Goal: Check status: Check status

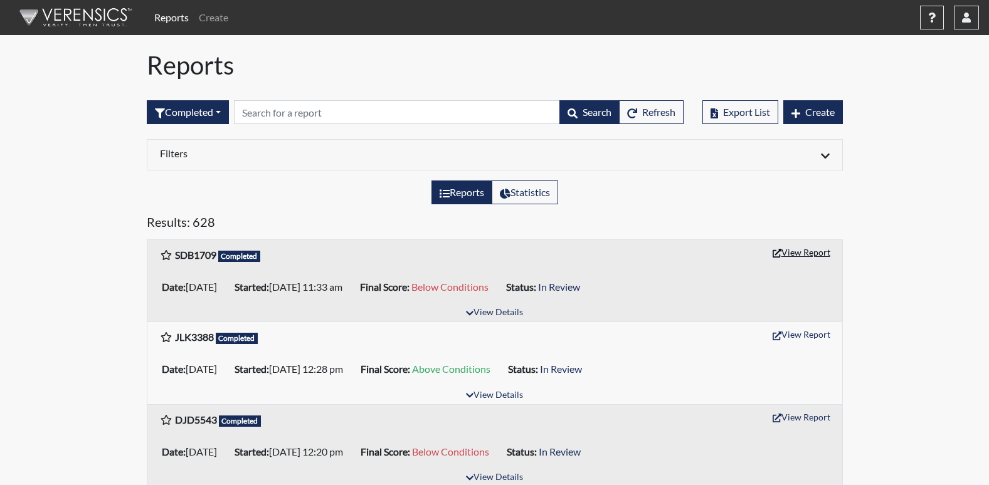
click at [806, 258] on button "View Report" at bounding box center [801, 252] width 69 height 19
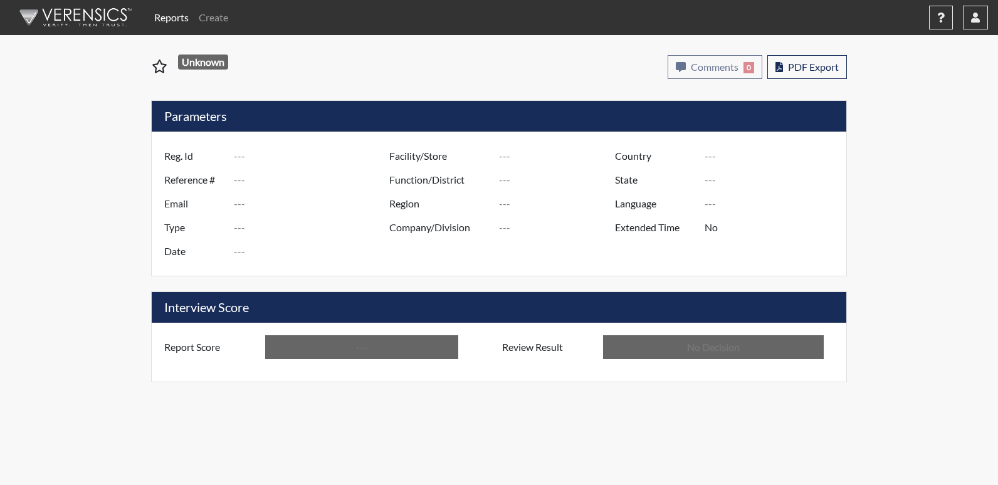
type input "SDB1709"
type input "50961"
type input "---"
type input "Corrections Pre-Employment"
type input "[DATE]"
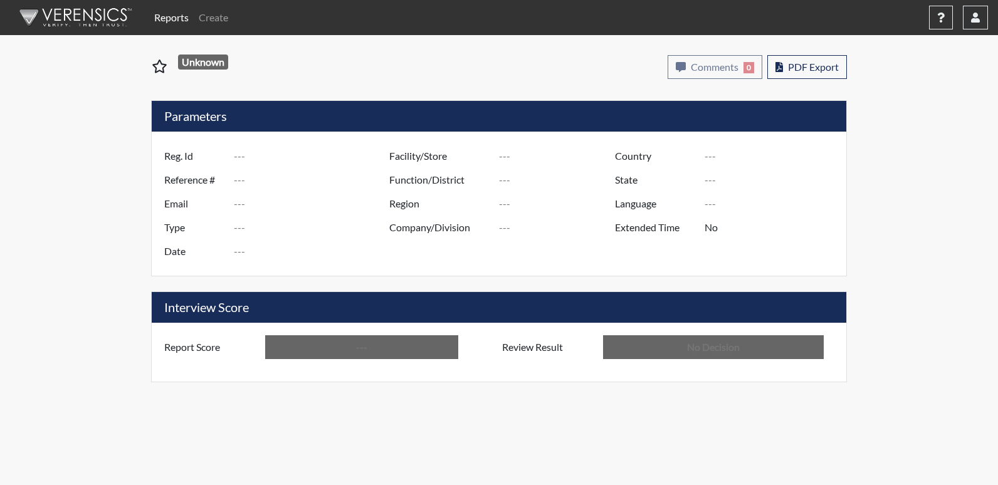
type input "[GEOGRAPHIC_DATA]"
type input "[US_STATE]"
type input "English"
type input "Below Conditions"
type input "In Review"
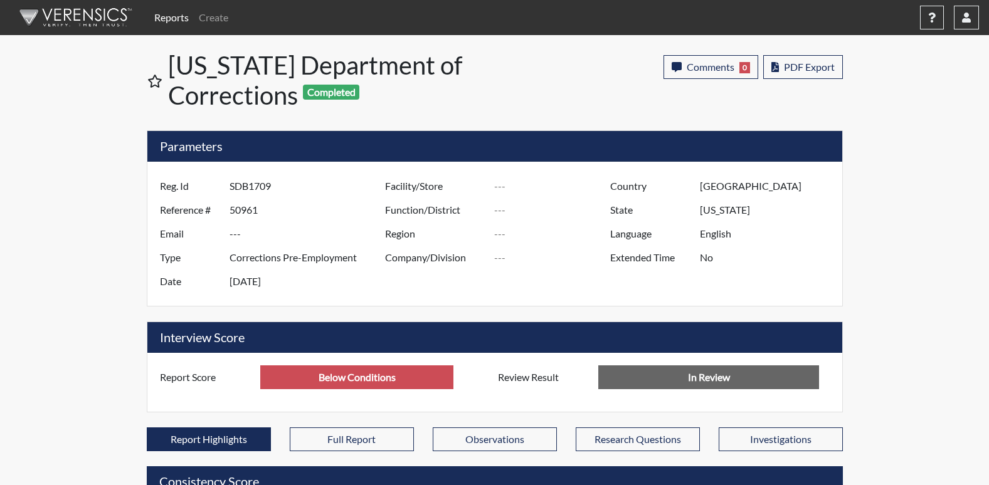
scroll to position [208, 521]
drag, startPoint x: 991, startPoint y: 480, endPoint x: 880, endPoint y: 88, distance: 406.6
click at [880, 88] on div "Reports Create Help Center × Verensics Best Practices How to successfully use t…" at bounding box center [494, 473] width 989 height 946
drag, startPoint x: 993, startPoint y: 478, endPoint x: 915, endPoint y: 92, distance: 394.0
click at [915, 92] on div "Reports Create Help Center × Verensics Best Practices How to successfully use t…" at bounding box center [494, 473] width 989 height 946
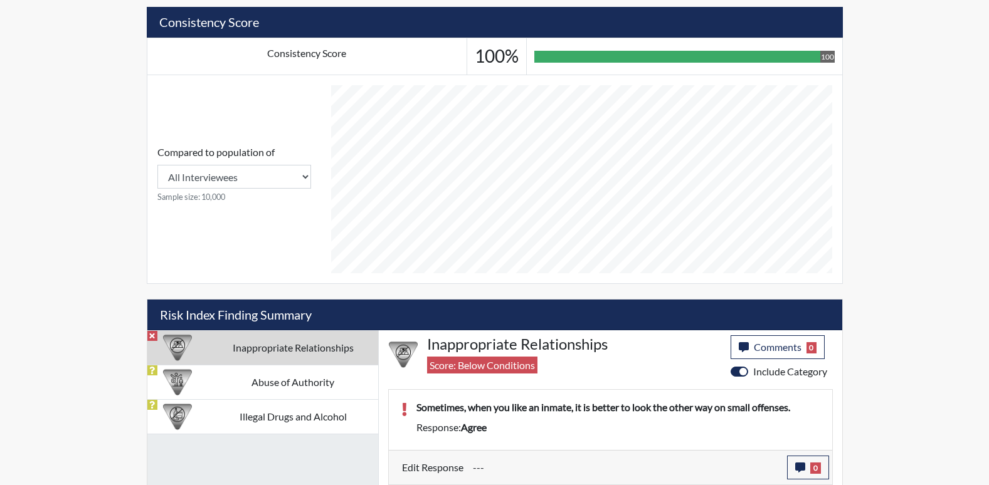
scroll to position [460, 0]
